Goal: Find contact information: Find contact information

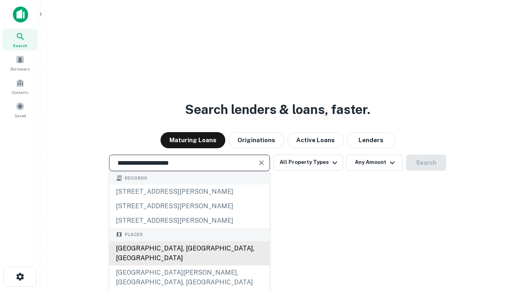
click at [189, 265] on div "Santa Monica, CA, USA" at bounding box center [190, 253] width 160 height 24
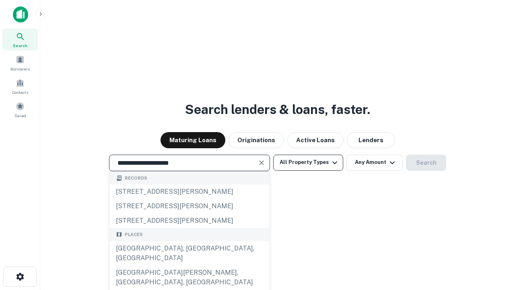
type input "**********"
click at [308, 162] on button "All Property Types" at bounding box center [308, 163] width 70 height 16
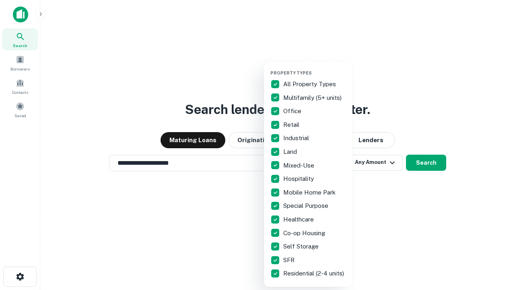
click at [315, 68] on button "button" at bounding box center [315, 68] width 89 height 0
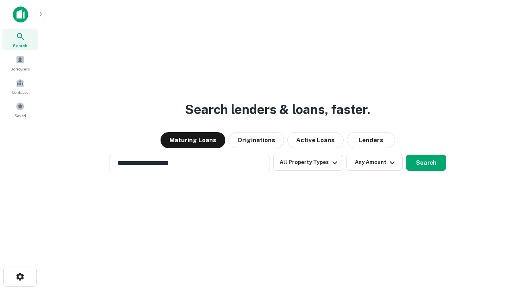
scroll to position [5, 97]
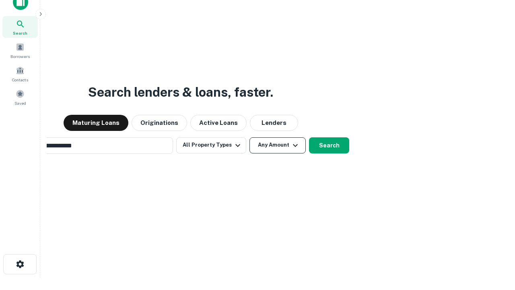
click at [250, 137] on button "Any Amount" at bounding box center [278, 145] width 56 height 16
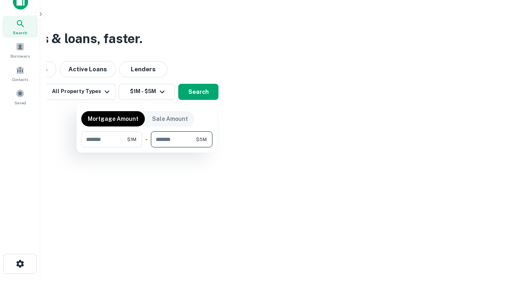
type input "*******"
click at [147, 147] on button "button" at bounding box center [146, 147] width 131 height 0
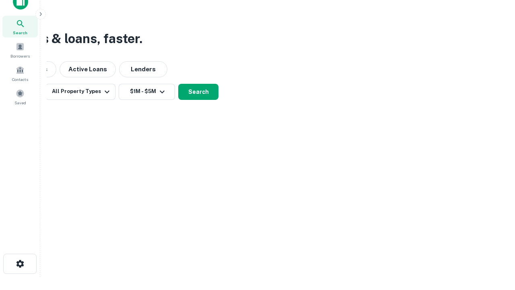
scroll to position [12, 0]
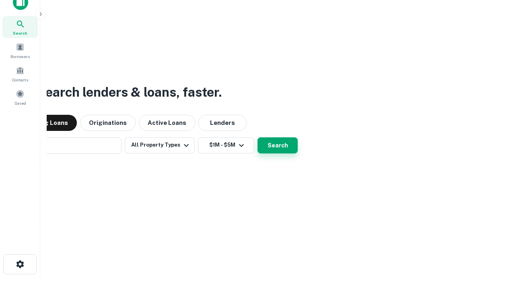
click at [258, 137] on button "Search" at bounding box center [278, 145] width 40 height 16
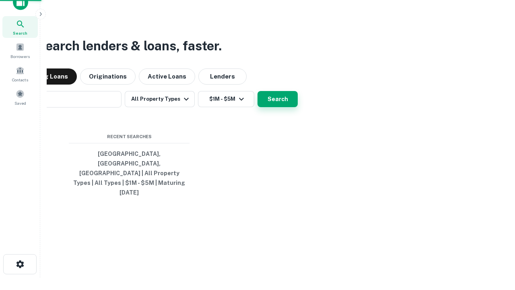
scroll to position [13, 0]
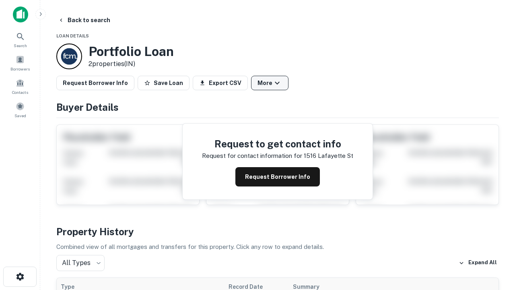
click at [270, 83] on button "More" at bounding box center [269, 83] width 37 height 14
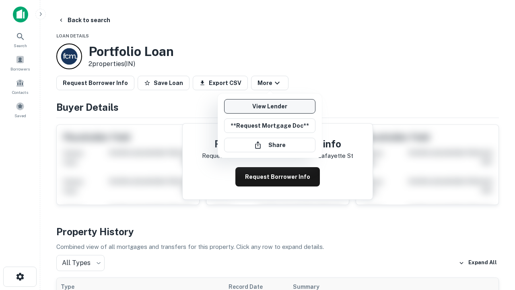
click at [270, 106] on link "View Lender" at bounding box center [269, 106] width 91 height 14
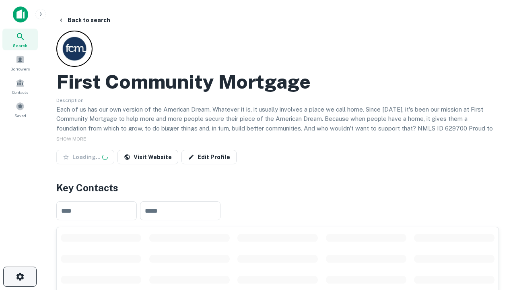
click at [20, 277] on icon "button" at bounding box center [20, 277] width 10 height 10
